Goal: Transaction & Acquisition: Purchase product/service

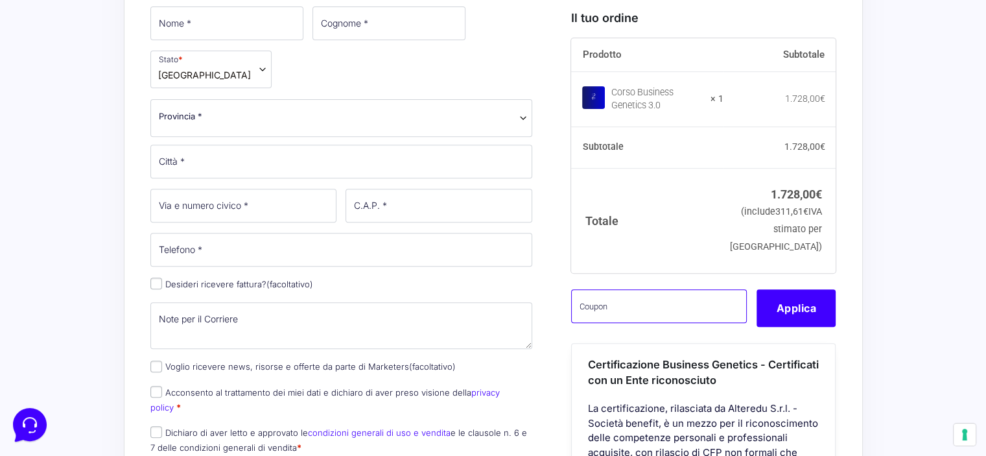
click at [618, 320] on input "text" at bounding box center [659, 306] width 176 height 34
paste input "CLIPRO200BG"
type input "CLIPRO200BG"
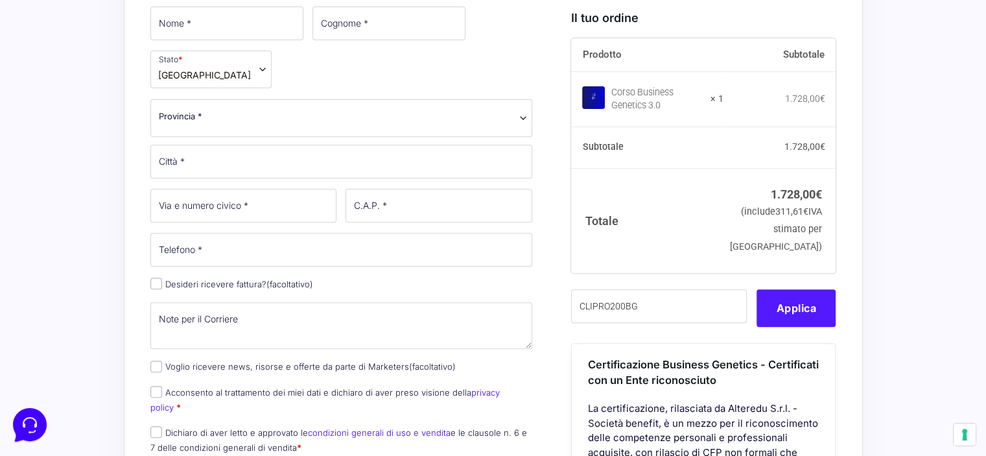
click at [809, 327] on button "Applica" at bounding box center [796, 308] width 79 height 38
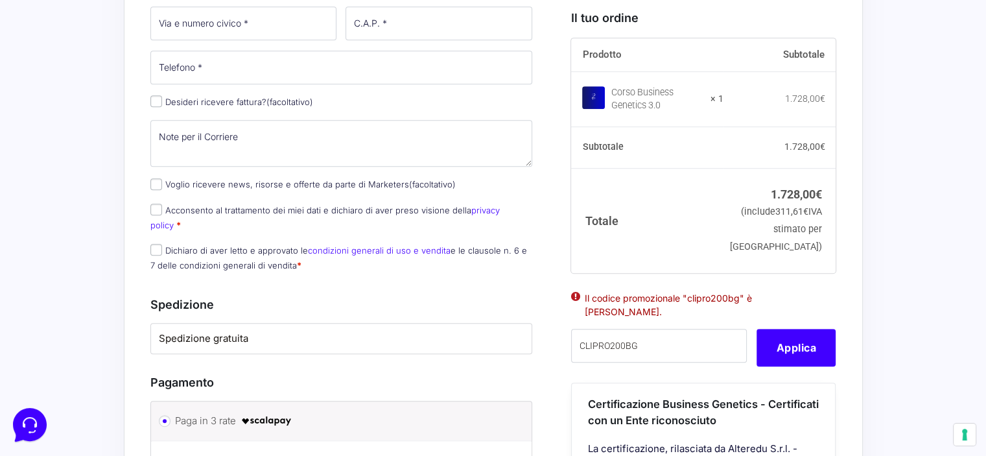
scroll to position [676, 0]
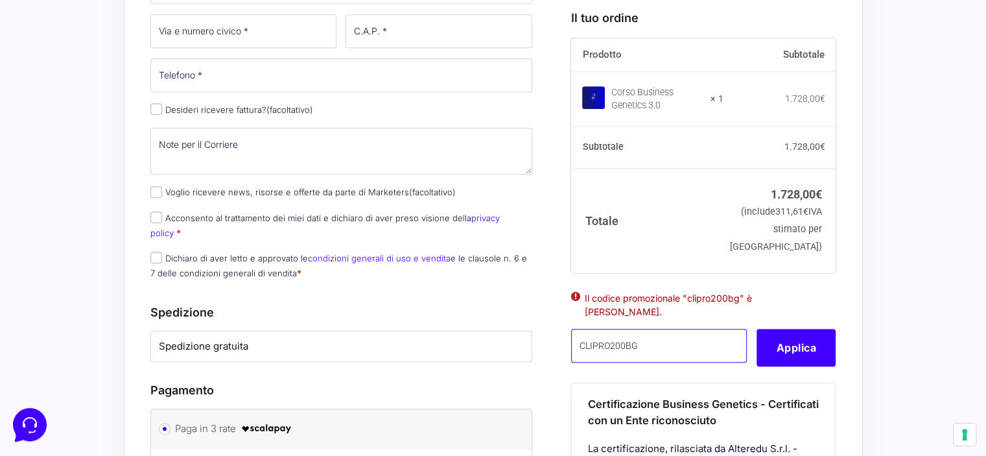
click at [657, 359] on input "CLIPRO200BG" at bounding box center [659, 346] width 176 height 34
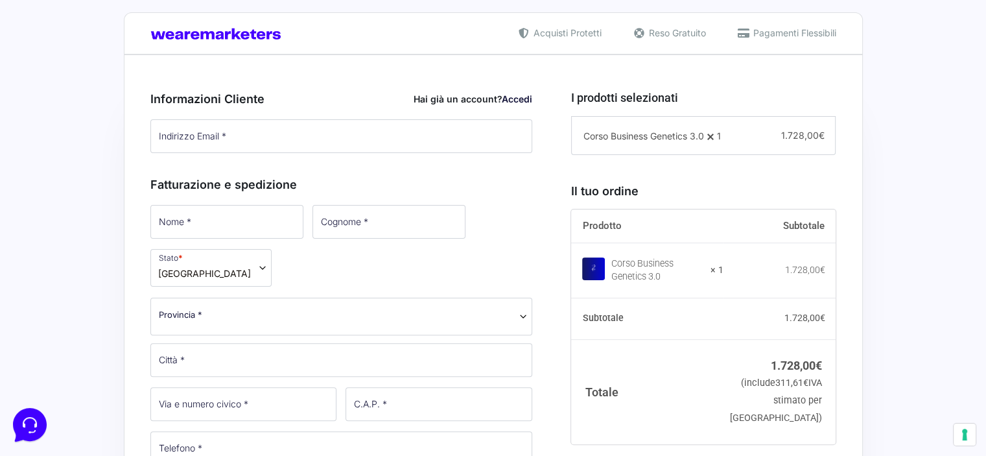
scroll to position [309, 0]
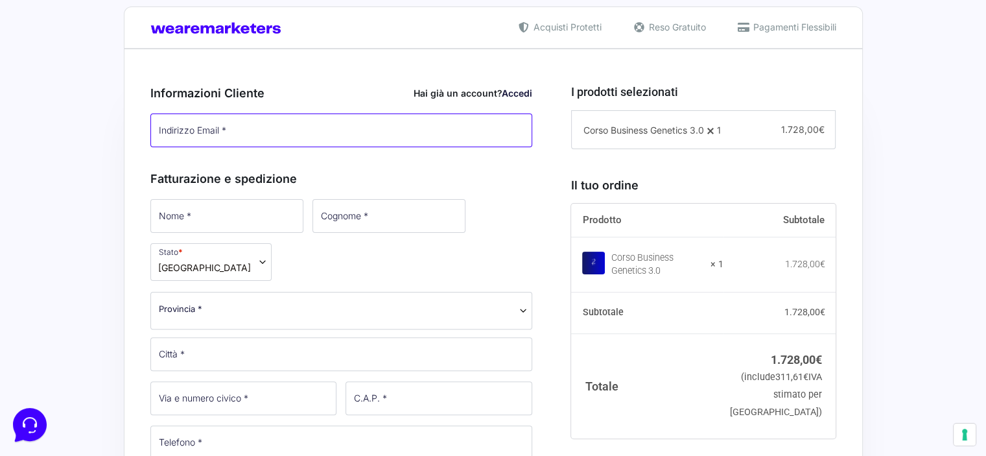
click at [417, 128] on input "Indirizzo Email *" at bounding box center [341, 130] width 382 height 34
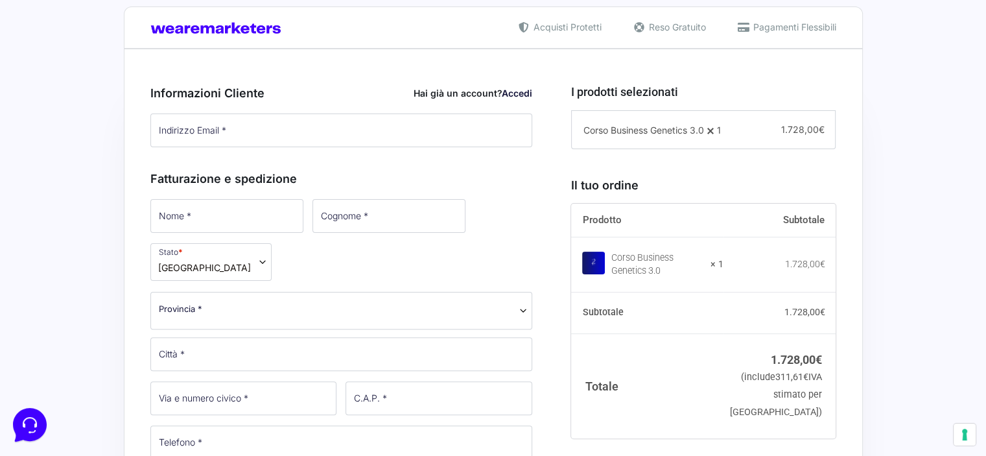
click at [515, 90] on link "Accedi" at bounding box center [517, 93] width 30 height 11
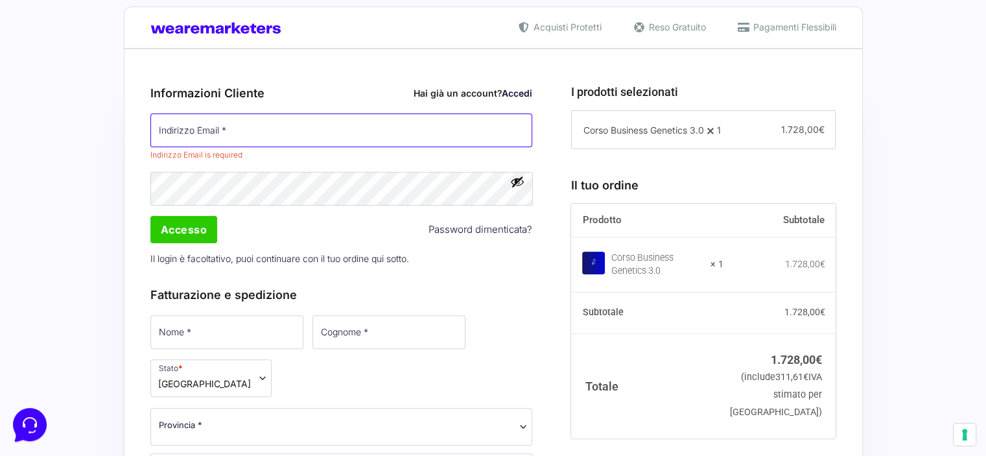
click at [280, 130] on input "Indirizzo Email *" at bounding box center [341, 130] width 382 height 34
type input "[EMAIL_ADDRESS][DOMAIN_NAME]"
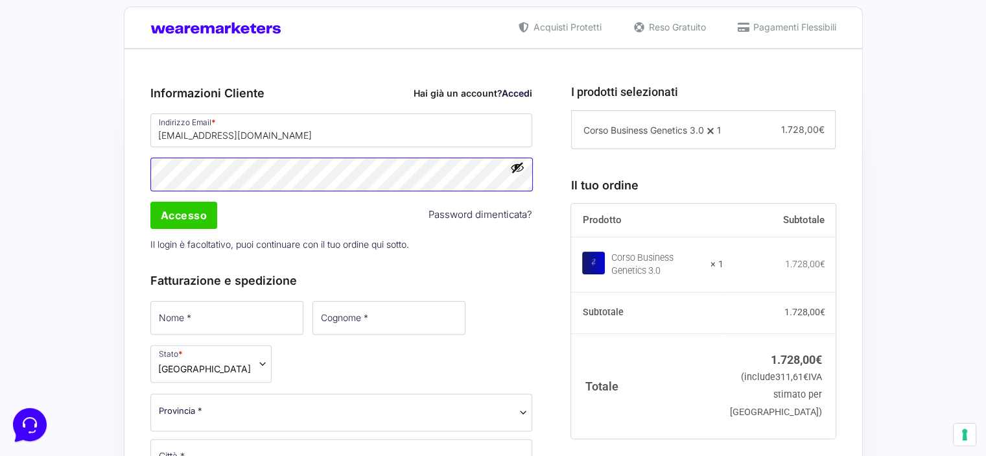
click at [246, 202] on div "Password * Accesso Password dimenticata? Il login è facoltativo, puoi continuar…" at bounding box center [342, 207] width 392 height 102
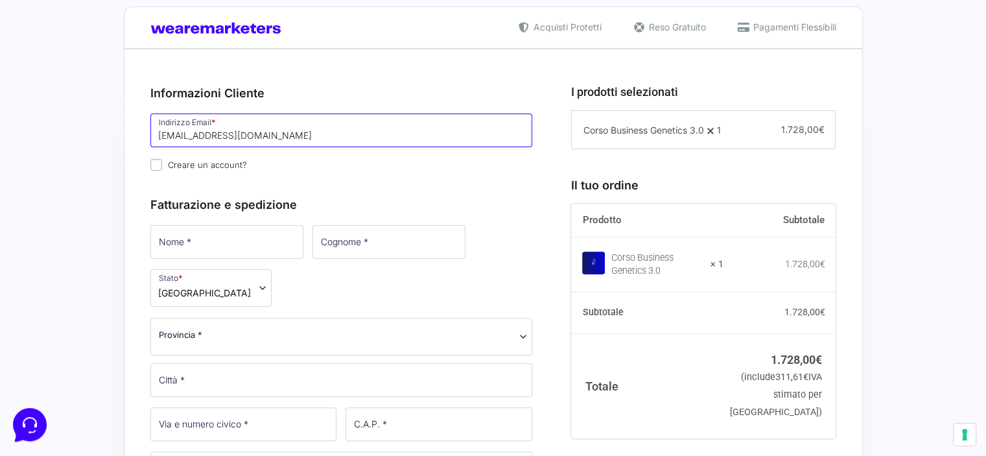
click at [342, 133] on input "[EMAIL_ADDRESS][DOMAIN_NAME]" at bounding box center [341, 130] width 382 height 34
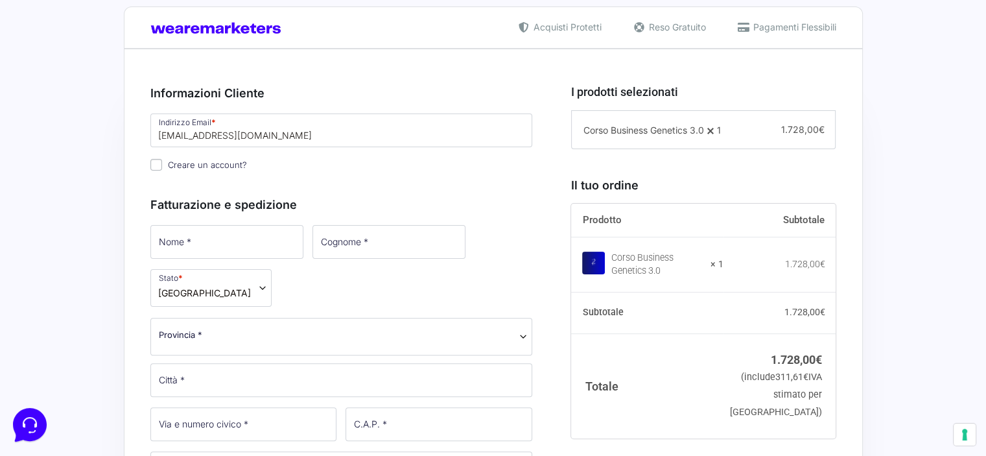
click at [229, 260] on div "Nome * Cognome * Stato * Seleziona un paese / una regione… [GEOGRAPHIC_DATA] [G…" at bounding box center [342, 452] width 392 height 459
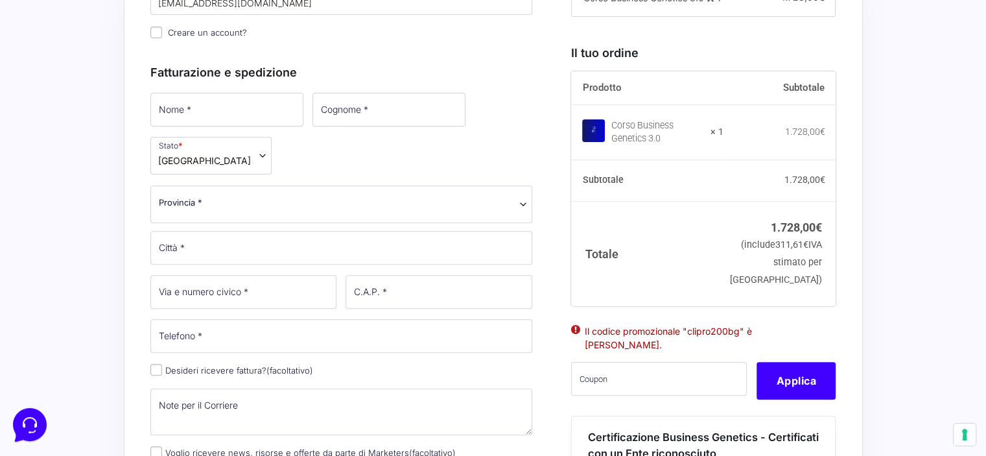
scroll to position [443, 0]
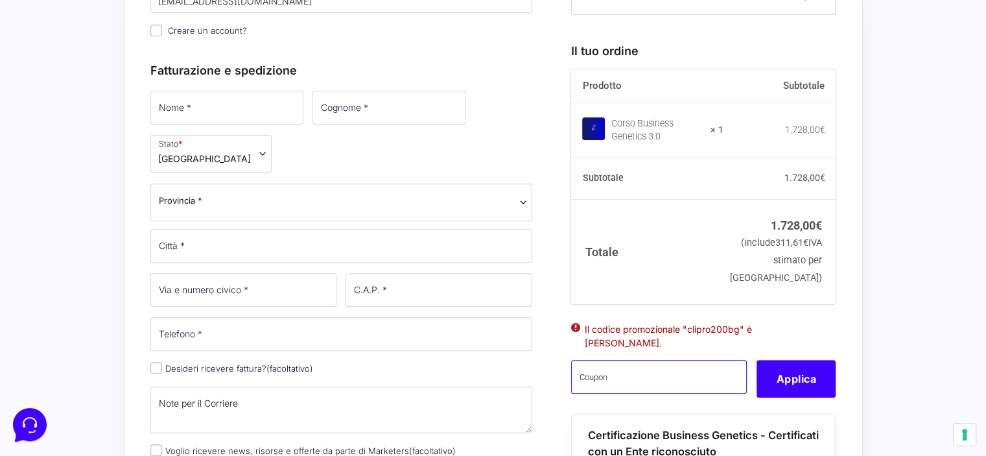
click at [599, 394] on input "text" at bounding box center [659, 377] width 176 height 34
paste input "CLIPRO200BG"
type input "CLIPRO200BG"
click at [822, 388] on button "Applica" at bounding box center [796, 379] width 79 height 38
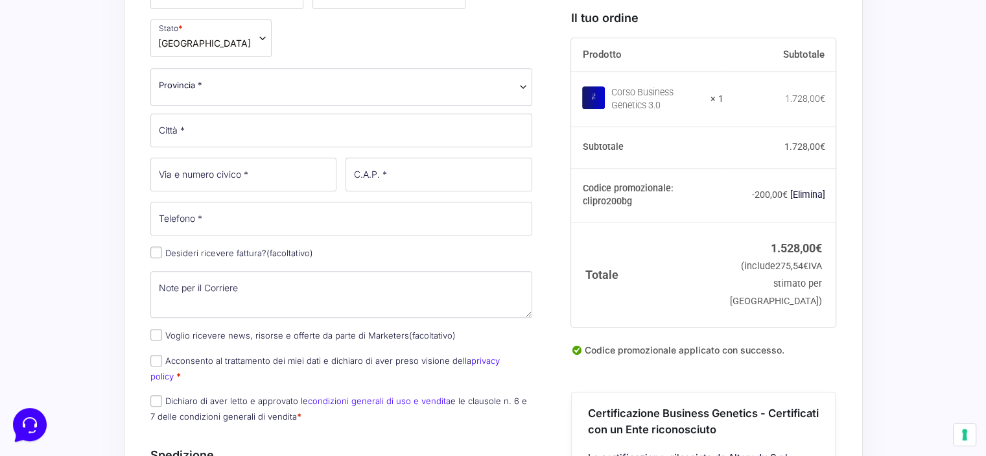
scroll to position [560, 0]
